Goal: Information Seeking & Learning: Learn about a topic

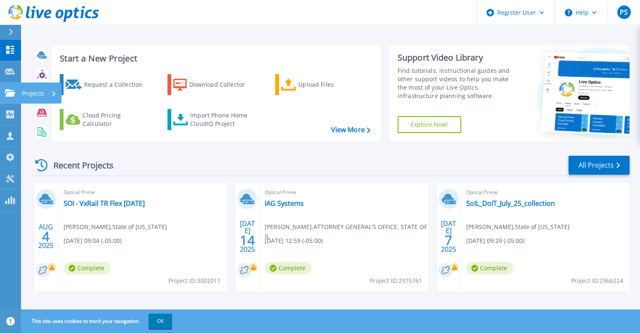
click at [3, 89] on link "Projects Projects" at bounding box center [10, 92] width 21 height 21
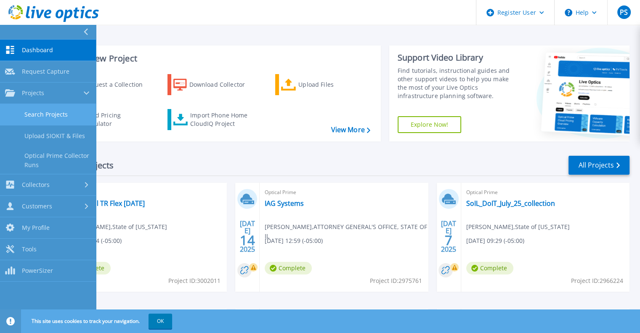
click at [43, 115] on link "Search Projects" at bounding box center [48, 114] width 96 height 21
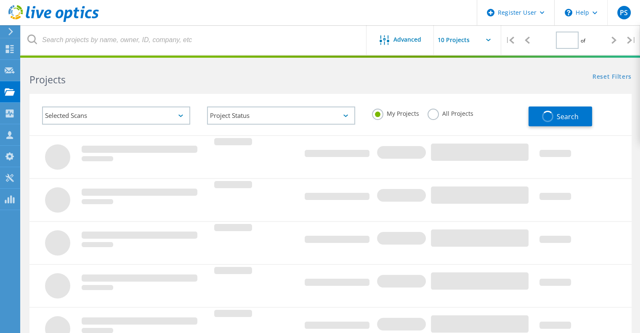
type input "1"
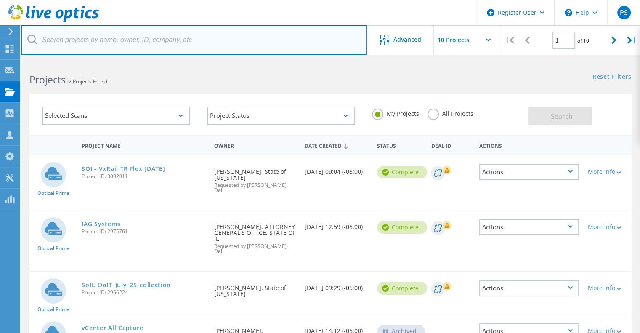
click at [90, 42] on input "text" at bounding box center [194, 39] width 346 height 29
paste input "2975761"
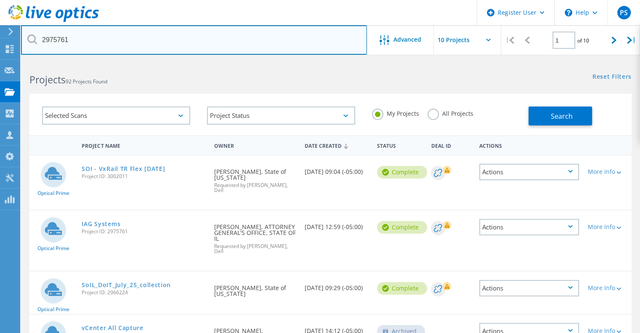
type input "2975761"
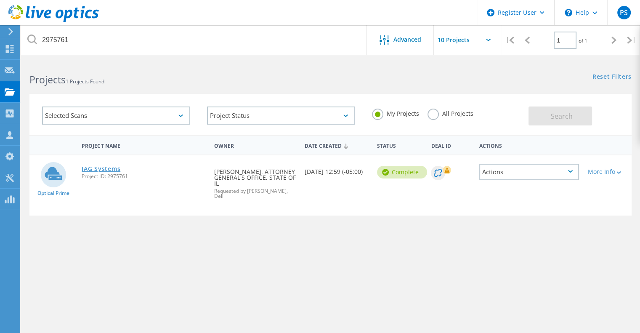
click at [107, 168] on link "IAG Systems" at bounding box center [101, 169] width 39 height 6
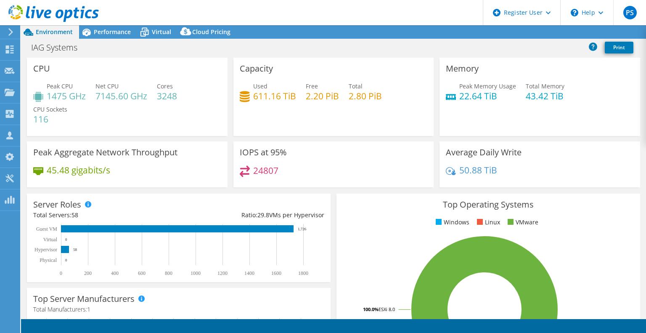
select select "USD"
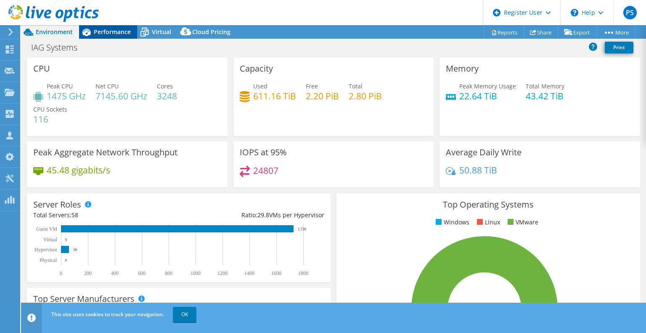
click at [98, 34] on span "Performance" at bounding box center [112, 32] width 37 height 8
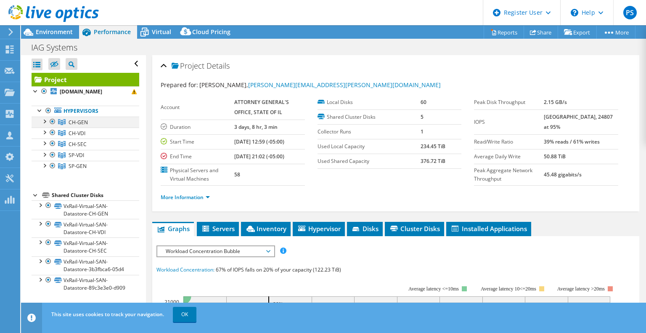
click at [53, 127] on div at bounding box center [52, 122] width 8 height 10
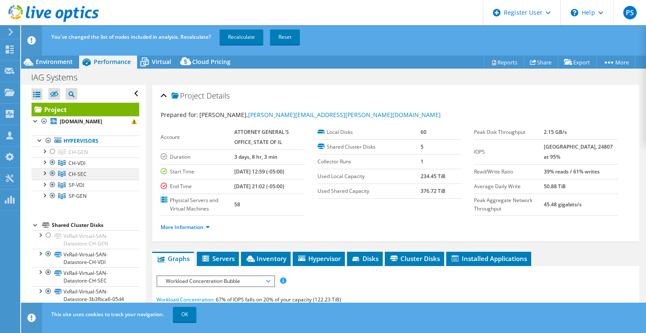
click at [55, 178] on div at bounding box center [52, 173] width 8 height 10
click at [54, 190] on div at bounding box center [52, 185] width 8 height 10
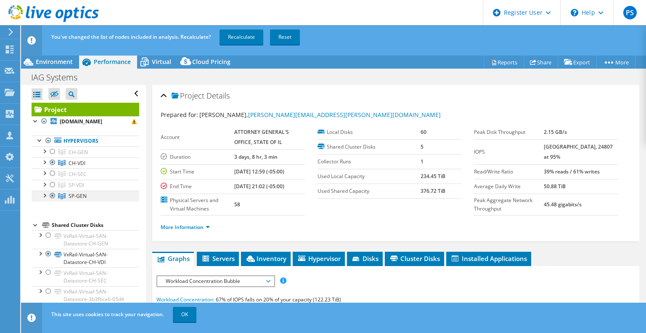
click at [54, 200] on div at bounding box center [52, 196] width 8 height 10
click at [236, 34] on link "Recalculate" at bounding box center [242, 36] width 44 height 15
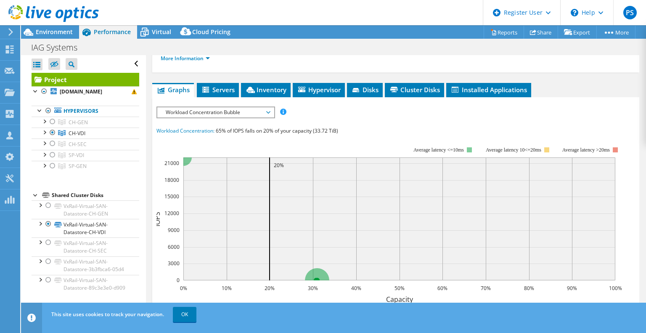
scroll to position [126, 0]
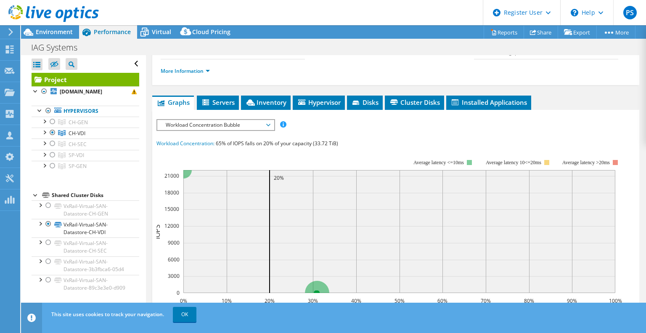
click at [266, 124] on span "Workload Concentration Bubble" at bounding box center [216, 125] width 108 height 10
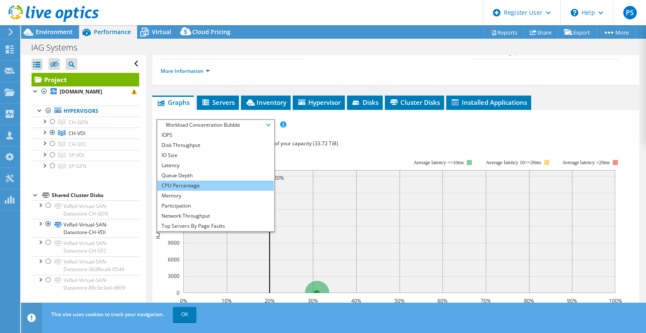
click at [215, 181] on li "CPU Percentage" at bounding box center [215, 185] width 117 height 10
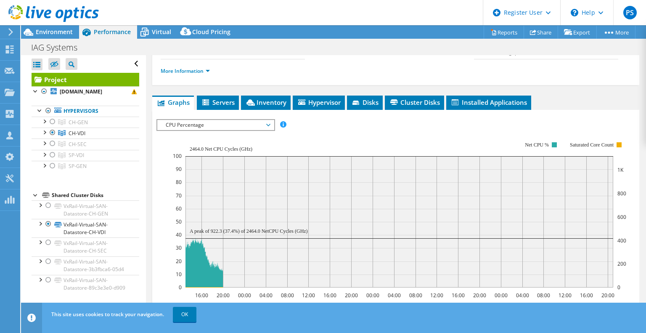
click at [270, 124] on icon at bounding box center [268, 125] width 4 height 3
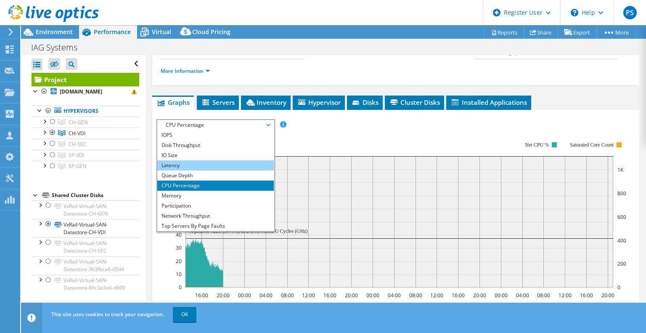
click at [204, 160] on li "Latency" at bounding box center [215, 165] width 117 height 10
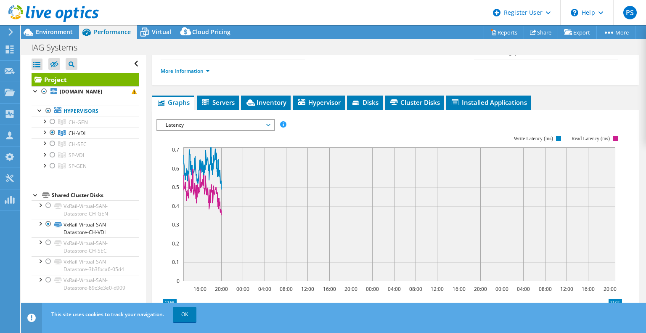
click at [269, 120] on span "Latency" at bounding box center [216, 125] width 108 height 10
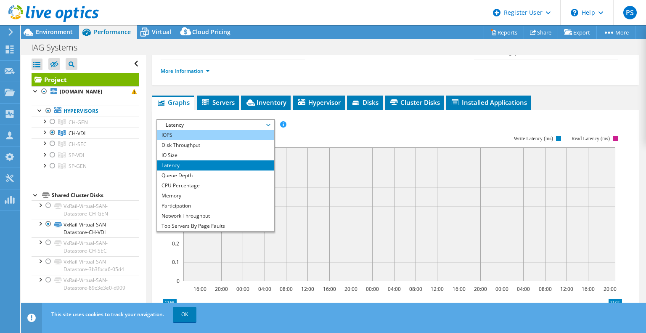
click at [233, 130] on li "IOPS" at bounding box center [215, 135] width 117 height 10
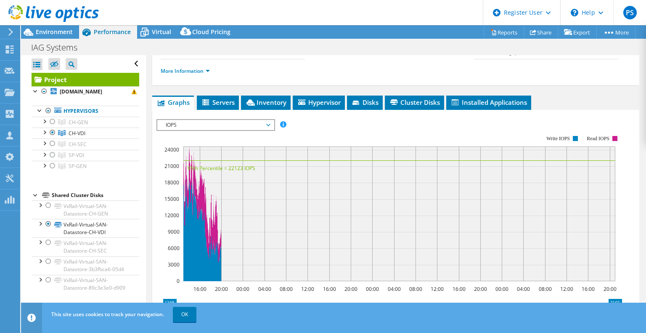
click at [267, 122] on span "IOPS" at bounding box center [216, 125] width 108 height 10
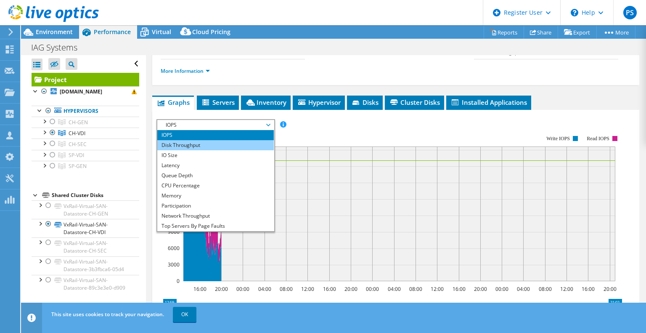
click at [259, 141] on li "Disk Throughput" at bounding box center [215, 145] width 117 height 10
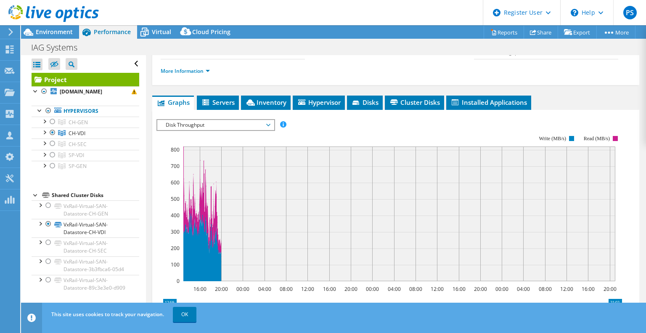
click at [266, 122] on span "Disk Throughput" at bounding box center [216, 125] width 108 height 10
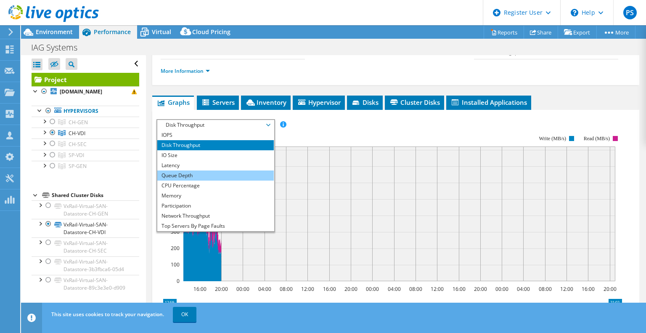
click at [236, 176] on li "Queue Depth" at bounding box center [215, 175] width 117 height 10
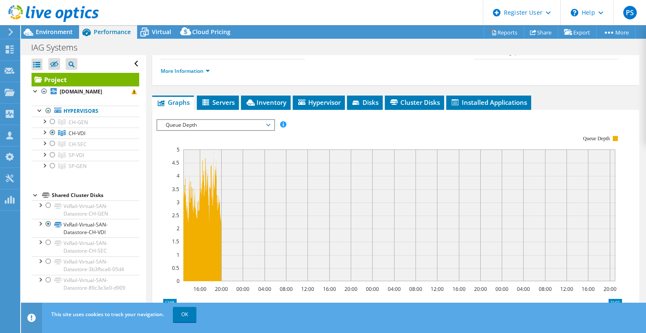
click at [268, 125] on span "Queue Depth" at bounding box center [216, 125] width 108 height 10
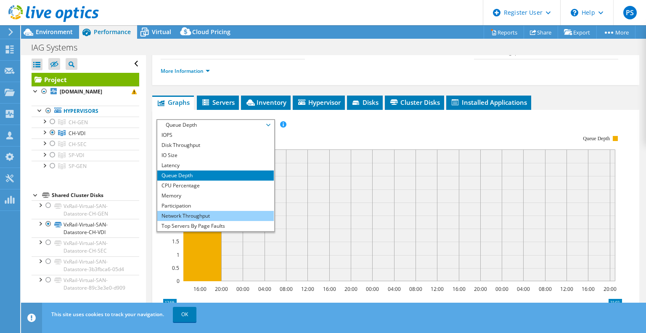
click at [241, 212] on li "Network Throughput" at bounding box center [215, 216] width 117 height 10
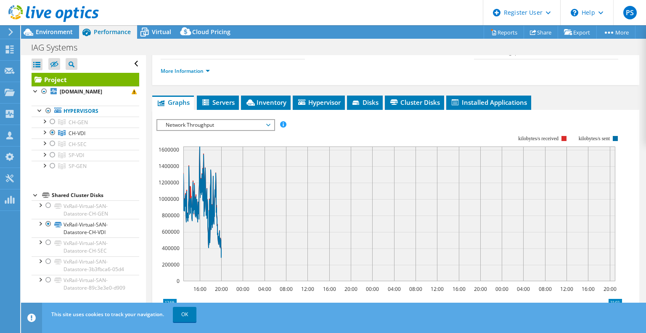
click at [268, 125] on span "Network Throughput" at bounding box center [216, 125] width 108 height 10
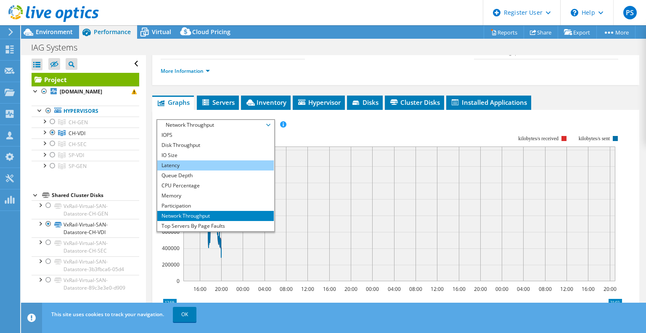
click at [202, 162] on li "Latency" at bounding box center [215, 165] width 117 height 10
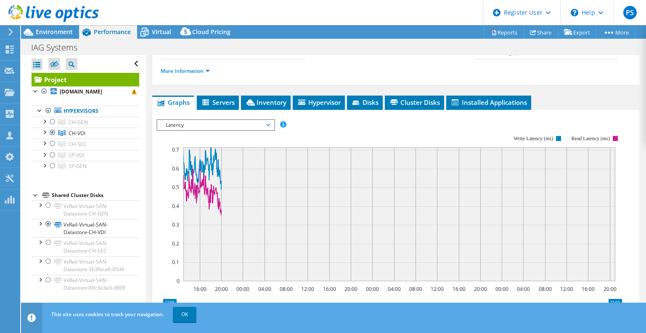
click at [268, 123] on span "Latency" at bounding box center [216, 125] width 108 height 10
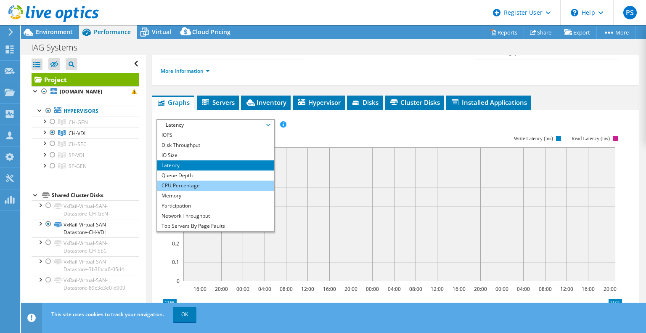
click at [228, 184] on li "CPU Percentage" at bounding box center [215, 185] width 117 height 10
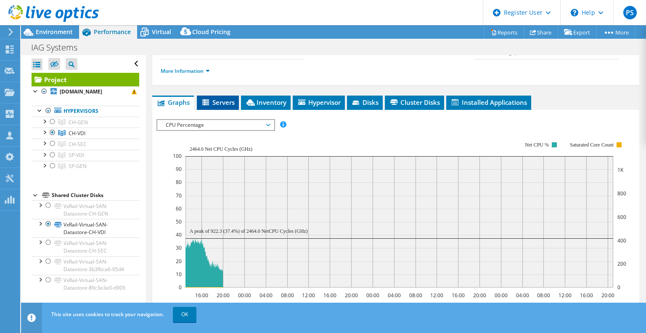
click at [216, 100] on span "Servers" at bounding box center [218, 102] width 34 height 8
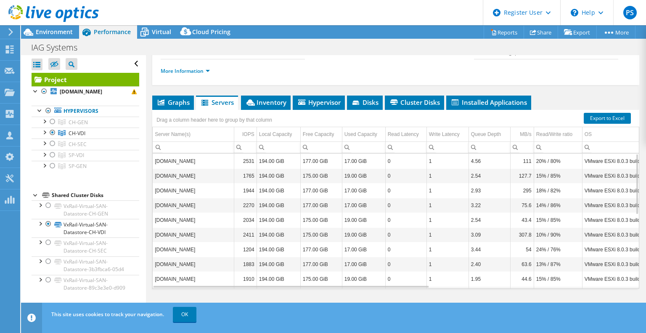
click at [386, 283] on td "0" at bounding box center [405, 278] width 41 height 15
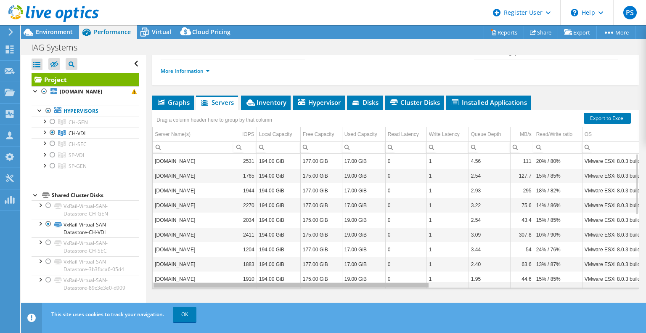
click at [386, 284] on div "Data grid" at bounding box center [291, 285] width 275 height 5
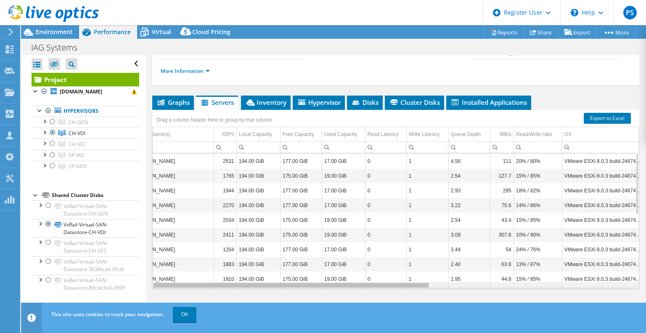
scroll to position [0, 39]
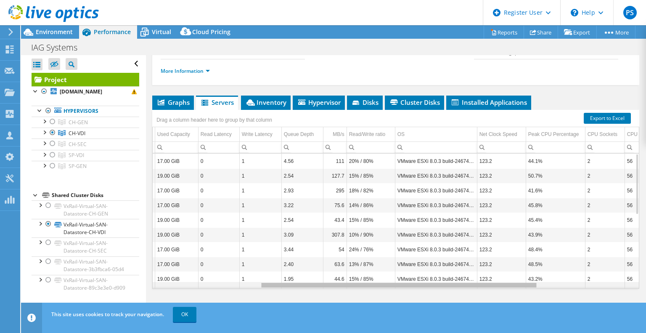
drag, startPoint x: 386, startPoint y: 284, endPoint x: 493, endPoint y: 297, distance: 108.6
click at [493, 297] on body "PS Dell User [PERSON_NAME] [PERSON_NAME][EMAIL_ADDRESS][PERSON_NAME][DOMAIN_NAM…" at bounding box center [323, 166] width 646 height 333
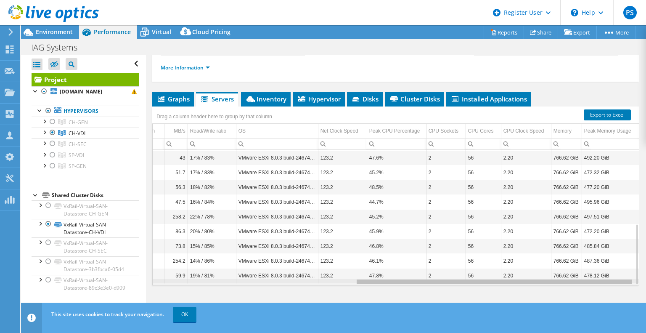
drag, startPoint x: 437, startPoint y: 281, endPoint x: 567, endPoint y: 289, distance: 130.2
click at [567, 289] on body "PS Dell User [PERSON_NAME] [PERSON_NAME][EMAIL_ADDRESS][PERSON_NAME][DOMAIN_NAM…" at bounding box center [323, 166] width 646 height 333
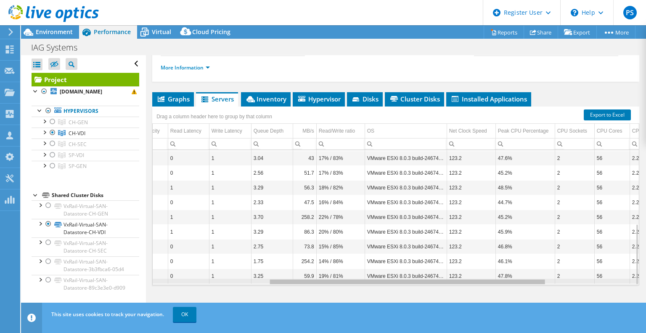
drag, startPoint x: 560, startPoint y: 278, endPoint x: 478, endPoint y: 261, distance: 84.2
click at [469, 277] on body "PS Dell User [PERSON_NAME] [PERSON_NAME][EMAIL_ADDRESS][PERSON_NAME][DOMAIN_NAM…" at bounding box center [323, 166] width 646 height 333
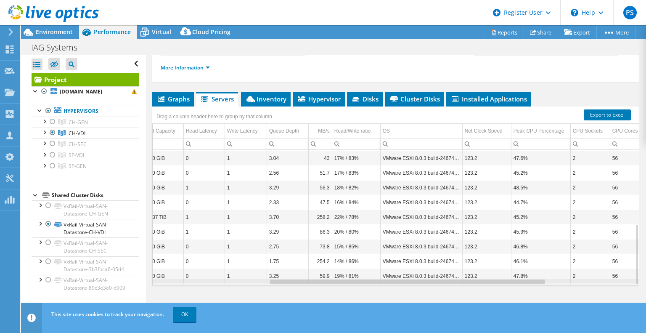
click at [435, 281] on div "Data grid" at bounding box center [407, 281] width 275 height 5
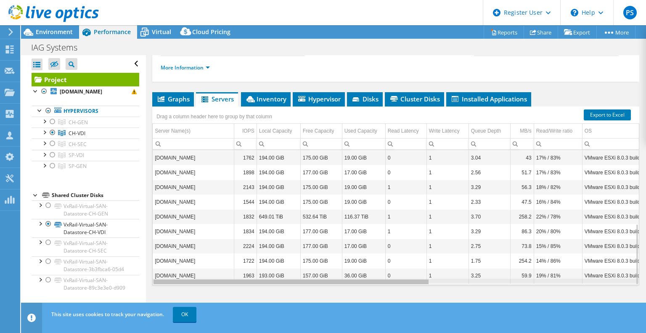
drag, startPoint x: 435, startPoint y: 279, endPoint x: 265, endPoint y: 283, distance: 169.2
click at [265, 283] on body "PS Dell User [PERSON_NAME] [PERSON_NAME][EMAIL_ADDRESS][PERSON_NAME][DOMAIN_NAM…" at bounding box center [323, 166] width 646 height 333
click at [179, 97] on span "Graphs" at bounding box center [172, 99] width 33 height 8
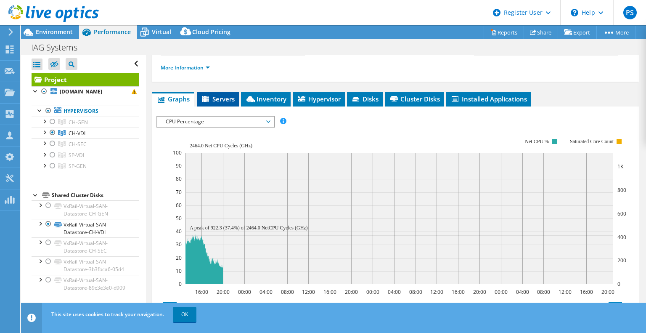
click at [226, 97] on span "Servers" at bounding box center [218, 99] width 34 height 8
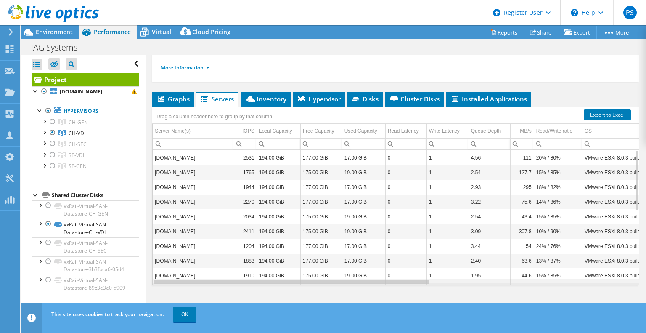
click at [346, 285] on div "Graphs Servers Inventory Hypervisor Disks Cluster Disks Installed Applications …" at bounding box center [395, 197] width 487 height 210
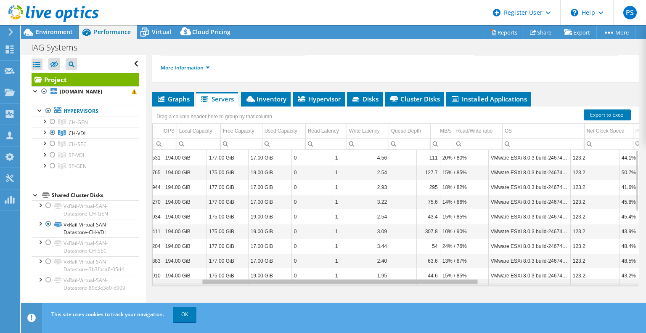
scroll to position [0, 94]
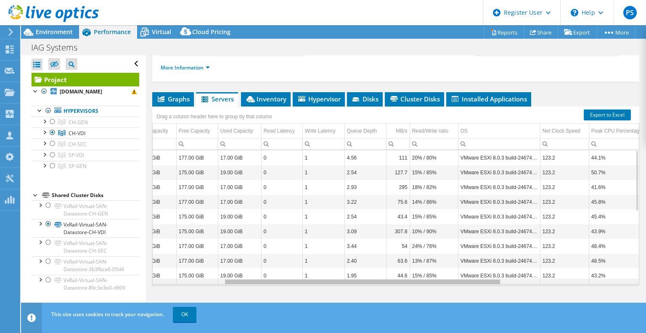
drag, startPoint x: 346, startPoint y: 280, endPoint x: 422, endPoint y: 277, distance: 76.2
click at [422, 277] on body "PS Dell User [PERSON_NAME] [PERSON_NAME][EMAIL_ADDRESS][PERSON_NAME][DOMAIN_NAM…" at bounding box center [323, 166] width 646 height 333
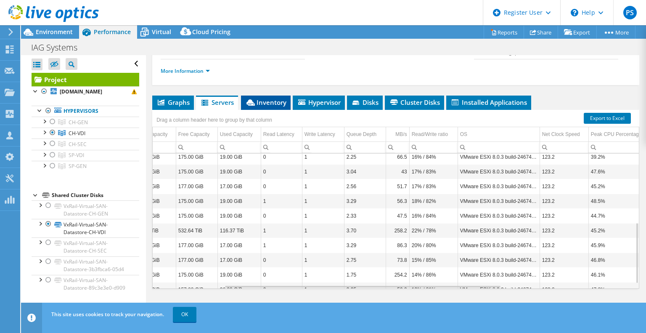
click at [268, 101] on span "Inventory" at bounding box center [265, 102] width 41 height 8
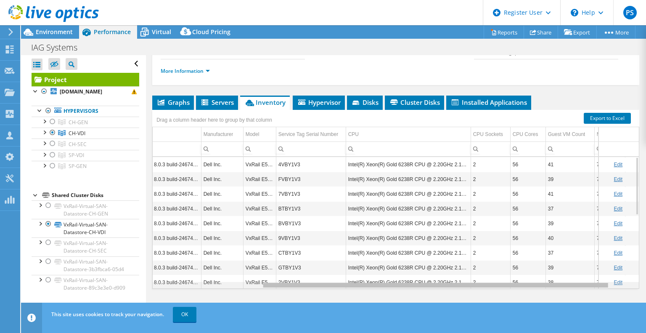
drag, startPoint x: 372, startPoint y: 285, endPoint x: 467, endPoint y: 284, distance: 94.2
click at [467, 284] on body "PS Dell User [PERSON_NAME] [PERSON_NAME][EMAIL_ADDRESS][PERSON_NAME][DOMAIN_NAM…" at bounding box center [323, 166] width 646 height 333
click at [480, 285] on div "Data grid" at bounding box center [435, 285] width 345 height 5
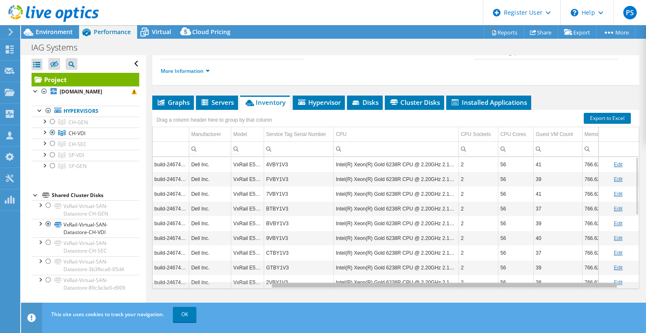
scroll to position [0, 178]
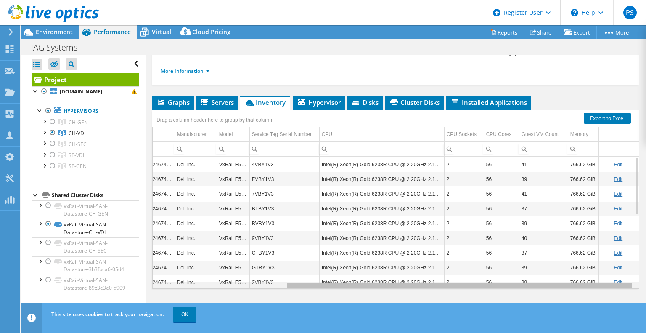
drag, startPoint x: 480, startPoint y: 285, endPoint x: 528, endPoint y: 282, distance: 47.6
click at [528, 282] on body "PS Dell User [PERSON_NAME] [PERSON_NAME][EMAIL_ADDRESS][PERSON_NAME][DOMAIN_NAM…" at bounding box center [323, 166] width 646 height 333
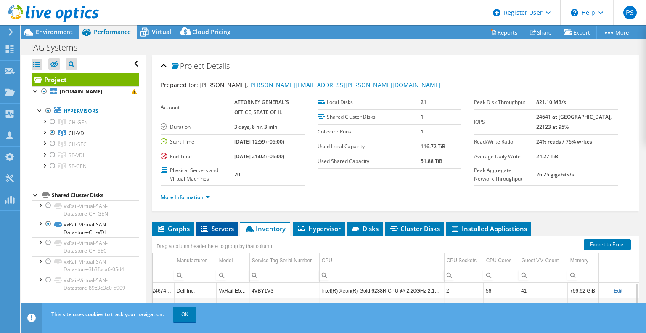
click at [221, 225] on span "Servers" at bounding box center [217, 228] width 34 height 8
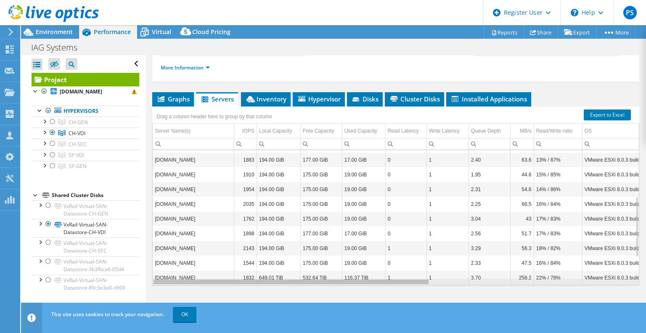
click at [393, 283] on div "Data grid" at bounding box center [291, 281] width 277 height 6
drag, startPoint x: 393, startPoint y: 278, endPoint x: 399, endPoint y: 293, distance: 15.5
click at [399, 293] on body "PS Dell User [PERSON_NAME] [PERSON_NAME][EMAIL_ADDRESS][PERSON_NAME][DOMAIN_NAM…" at bounding box center [323, 166] width 646 height 333
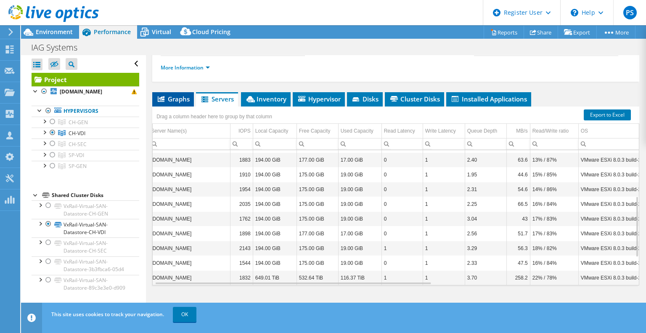
click at [183, 96] on span "Graphs" at bounding box center [172, 99] width 33 height 8
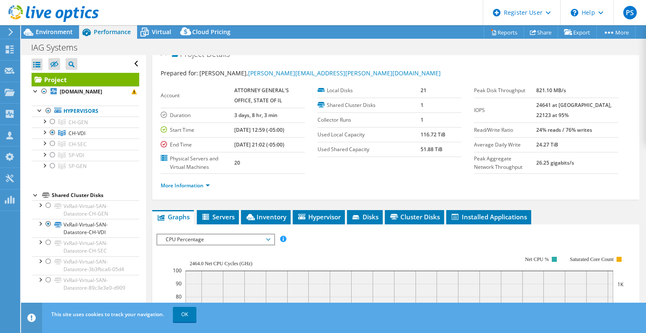
scroll to position [0, 0]
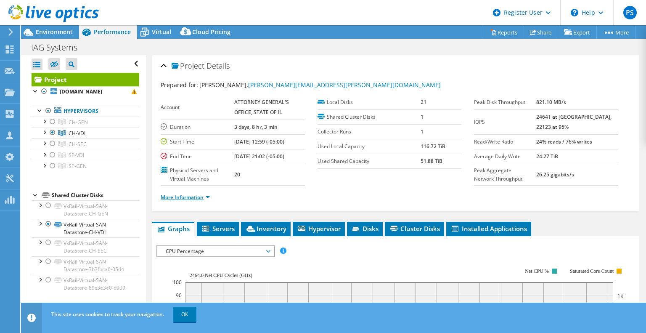
click at [195, 197] on link "More Information" at bounding box center [185, 197] width 49 height 7
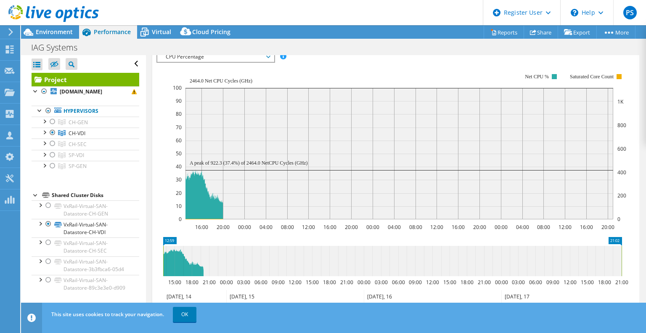
scroll to position [294, 0]
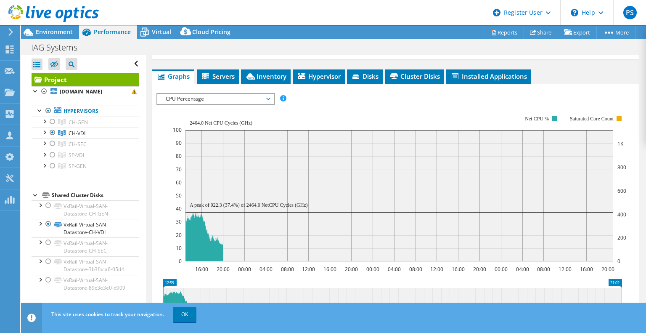
click at [238, 95] on span "CPU Percentage" at bounding box center [216, 99] width 108 height 10
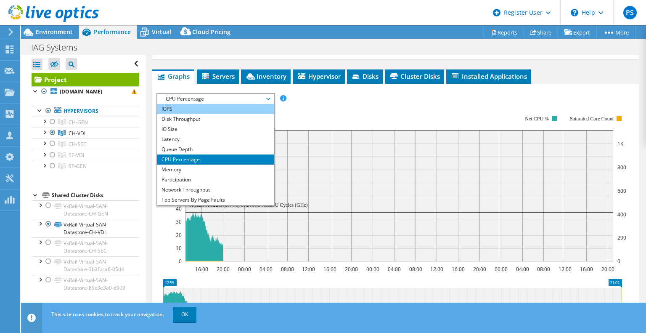
click at [226, 104] on li "IOPS" at bounding box center [215, 109] width 117 height 10
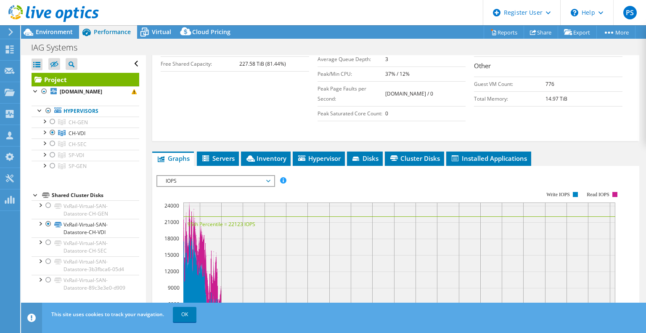
scroll to position [204, 0]
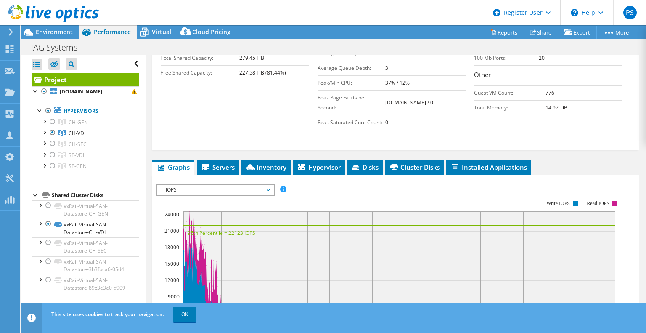
click at [267, 189] on span "IOPS" at bounding box center [216, 190] width 108 height 10
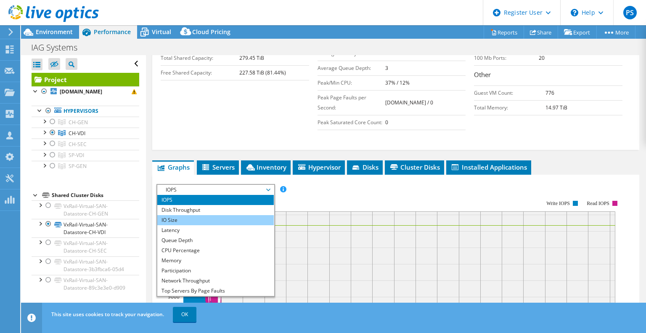
click at [243, 217] on li "IO Size" at bounding box center [215, 220] width 117 height 10
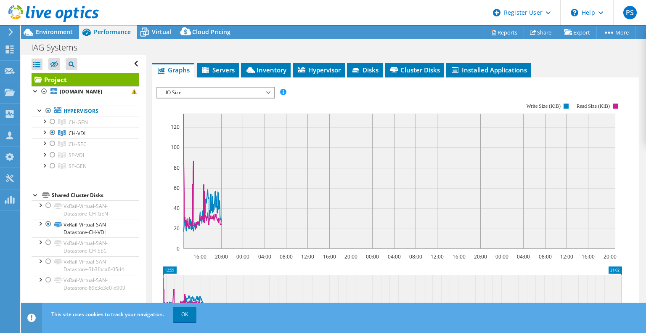
scroll to position [288, 0]
